Goal: Use online tool/utility: Utilize a website feature to perform a specific function

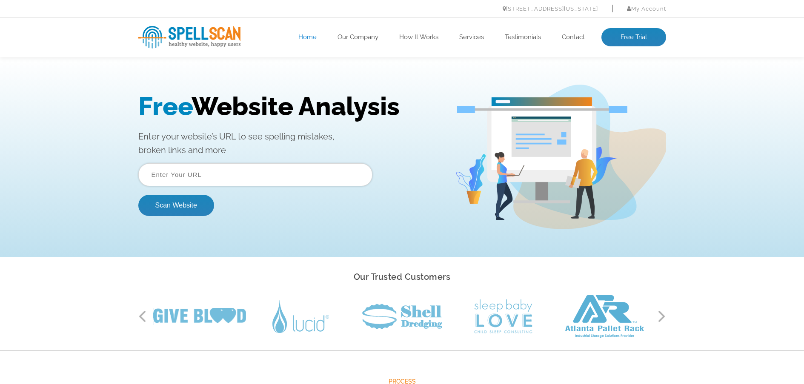
click at [218, 175] on input "text" at bounding box center [255, 174] width 234 height 23
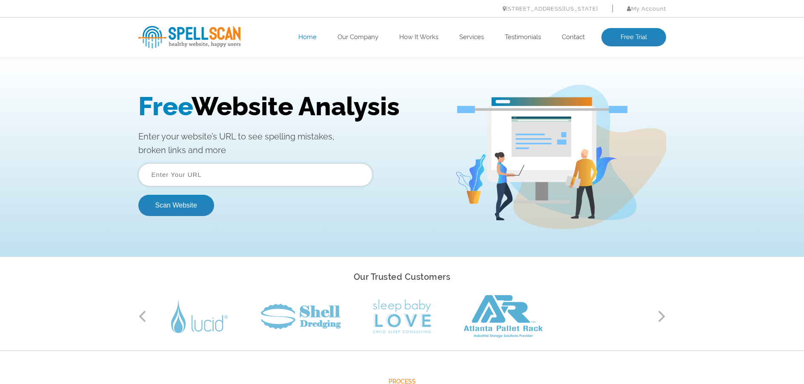
type input "[URL][DOMAIN_NAME]"
click at [175, 205] on button "Scan Website" at bounding box center [176, 205] width 76 height 21
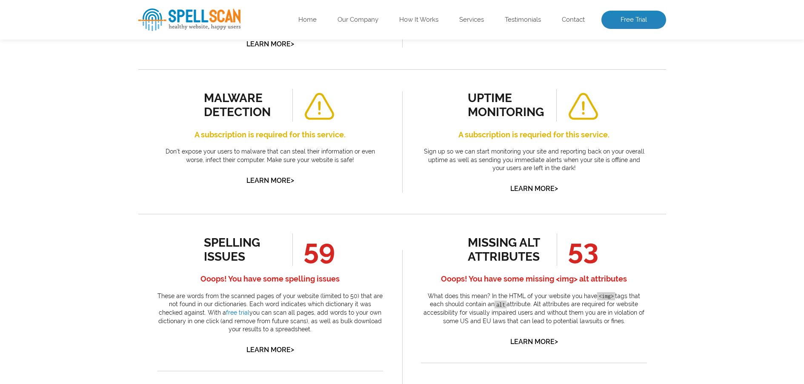
scroll to position [298, 0]
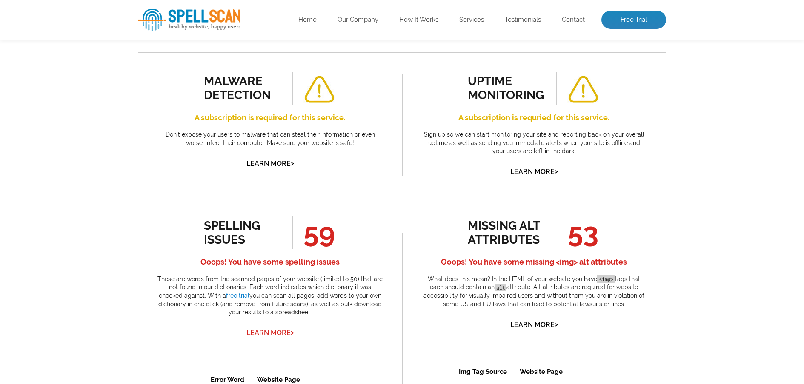
click at [269, 333] on link "Learn More >" at bounding box center [270, 333] width 48 height 8
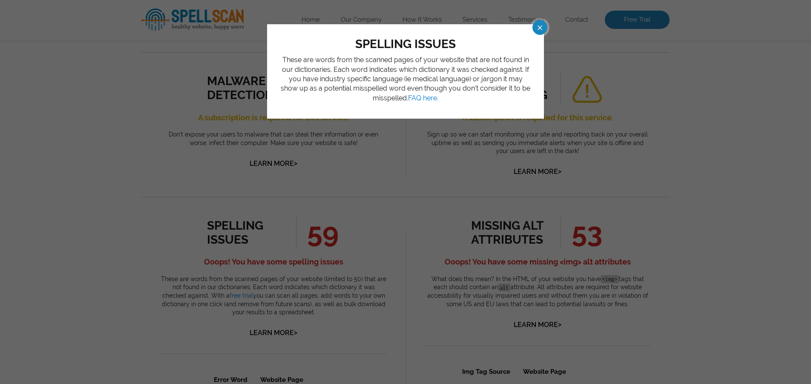
click at [539, 26] on span at bounding box center [531, 27] width 15 height 15
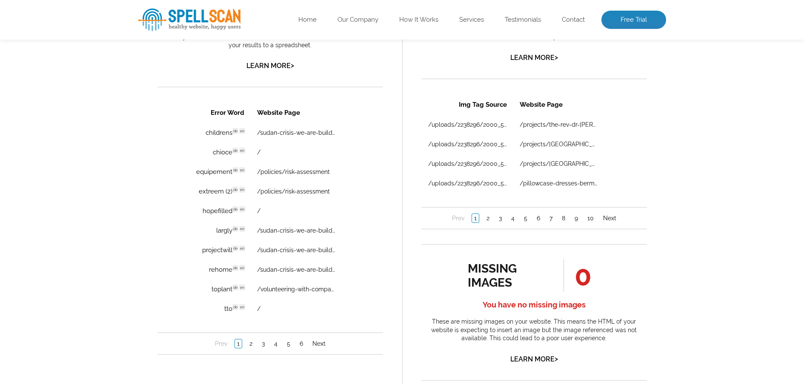
scroll to position [553, 0]
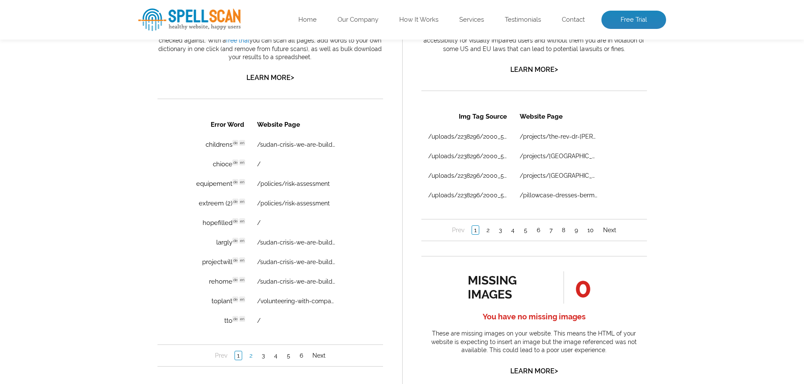
click at [249, 358] on link "2" at bounding box center [250, 356] width 7 height 9
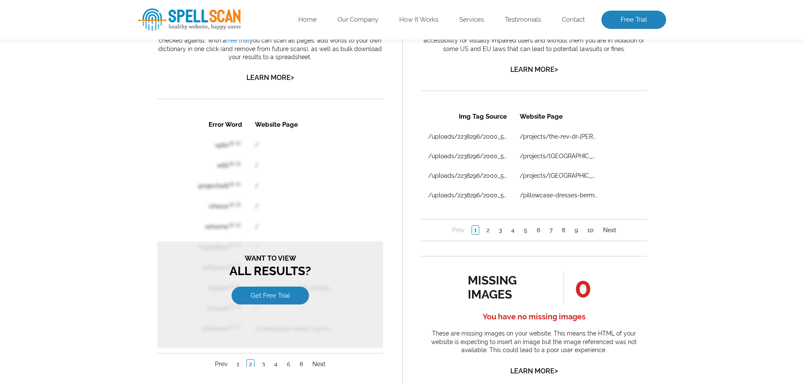
scroll to position [0, 0]
